Goal: Transaction & Acquisition: Download file/media

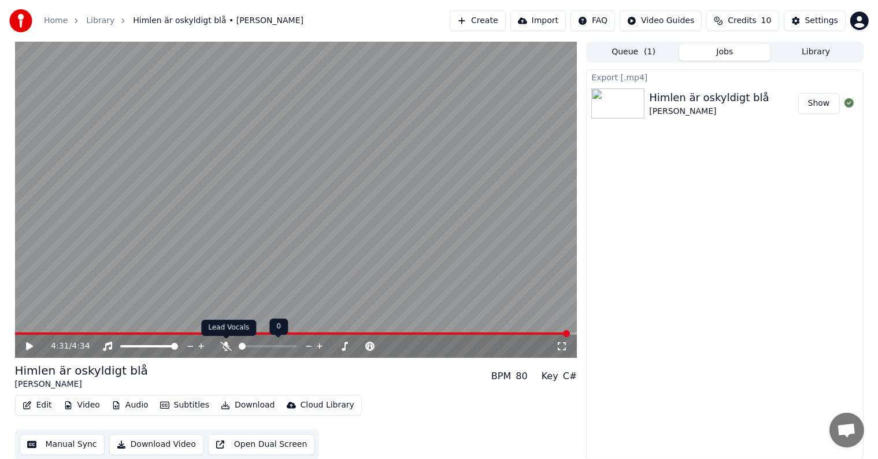
click at [228, 349] on icon at bounding box center [226, 346] width 12 height 9
click at [309, 348] on icon at bounding box center [309, 347] width 11 height 12
click at [319, 347] on icon at bounding box center [320, 347] width 11 height 12
click at [251, 346] on icon at bounding box center [252, 346] width 12 height 9
click at [331, 279] on video at bounding box center [296, 200] width 563 height 316
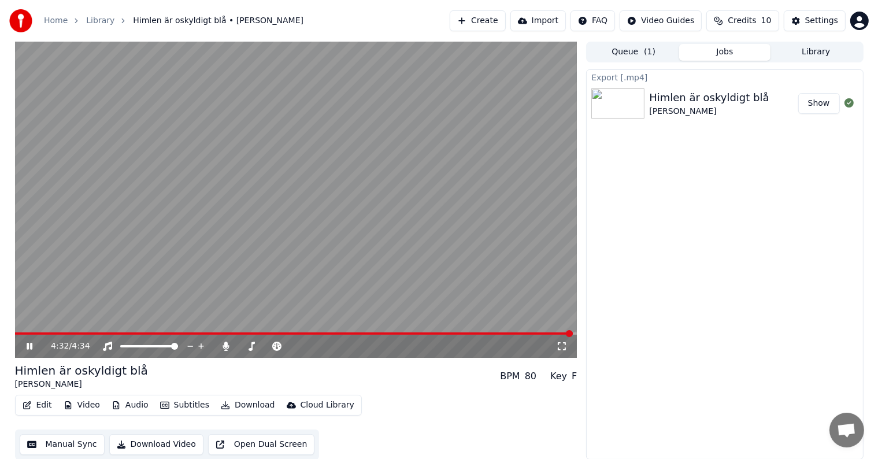
click at [91, 286] on video at bounding box center [296, 200] width 563 height 316
click at [29, 349] on icon at bounding box center [37, 346] width 27 height 9
click at [15, 337] on span at bounding box center [18, 333] width 7 height 7
click at [27, 345] on icon at bounding box center [29, 346] width 7 height 8
click at [69, 330] on span at bounding box center [70, 333] width 7 height 7
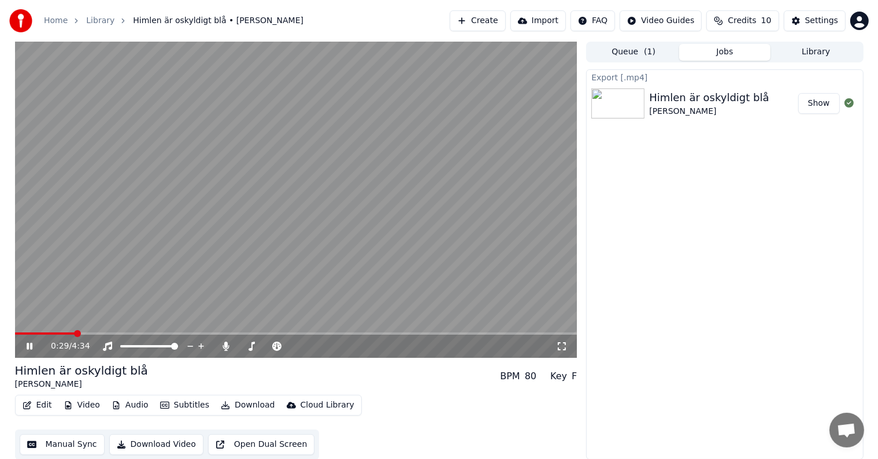
click at [27, 351] on div "0:29 / 4:34" at bounding box center [296, 347] width 553 height 12
click at [31, 346] on icon at bounding box center [30, 346] width 6 height 7
click at [15, 337] on span at bounding box center [18, 333] width 7 height 7
click at [814, 105] on button "Show" at bounding box center [819, 103] width 42 height 21
click at [824, 103] on button "Show" at bounding box center [819, 103] width 42 height 21
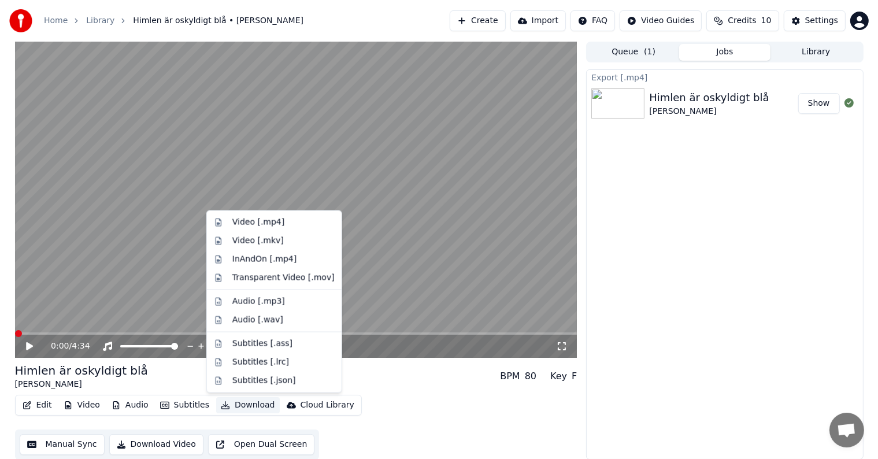
click at [239, 407] on button "Download" at bounding box center [248, 405] width 64 height 16
click at [244, 318] on div "Audio [.wav]" at bounding box center [257, 321] width 51 height 12
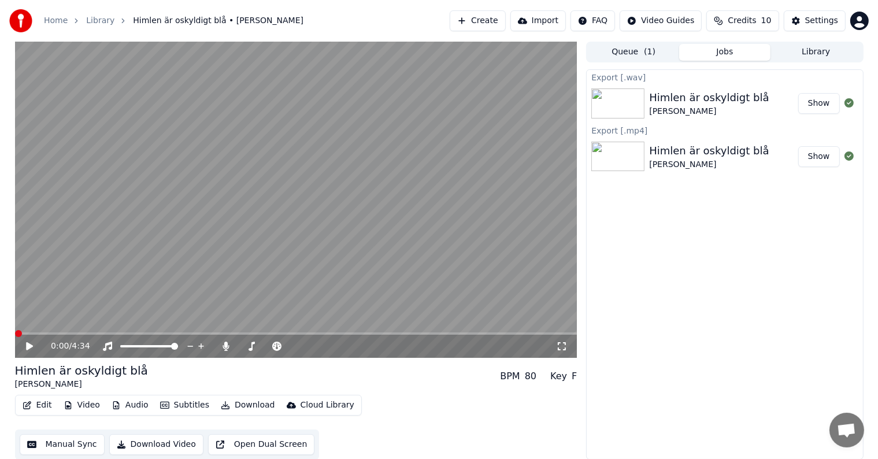
click at [822, 107] on button "Show" at bounding box center [819, 103] width 42 height 21
click at [577, 330] on span at bounding box center [573, 333] width 7 height 7
click at [231, 405] on button "Download" at bounding box center [248, 405] width 64 height 16
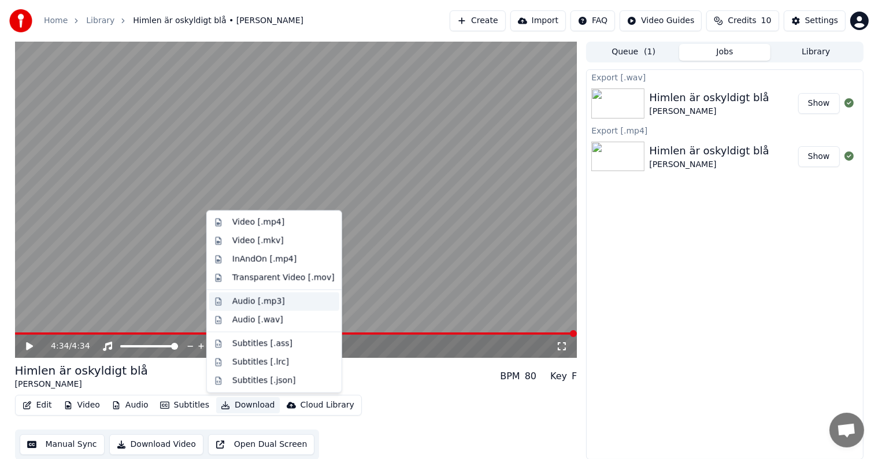
click at [243, 301] on div "Audio [.mp3]" at bounding box center [258, 302] width 53 height 12
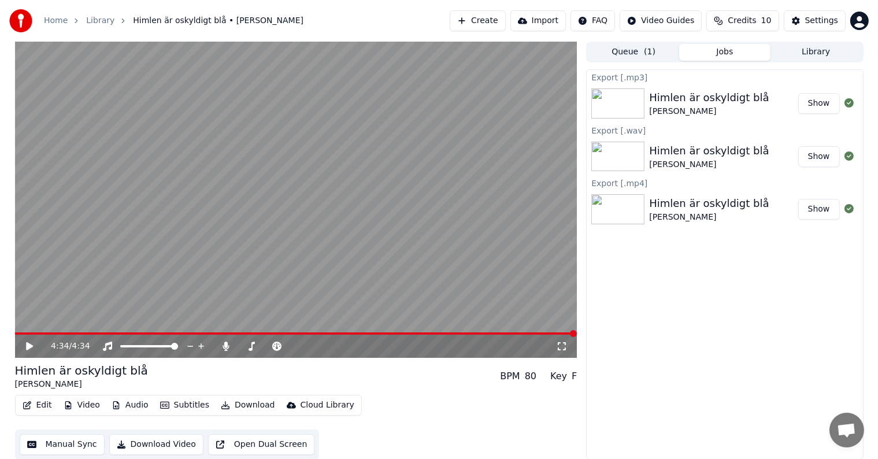
click at [819, 108] on button "Show" at bounding box center [819, 103] width 42 height 21
